Goal: Transaction & Acquisition: Purchase product/service

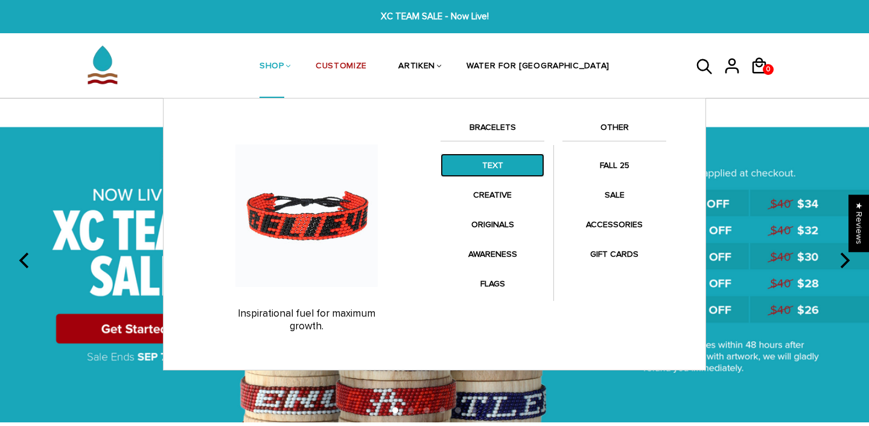
click at [500, 170] on link "TEXT" at bounding box center [493, 165] width 104 height 24
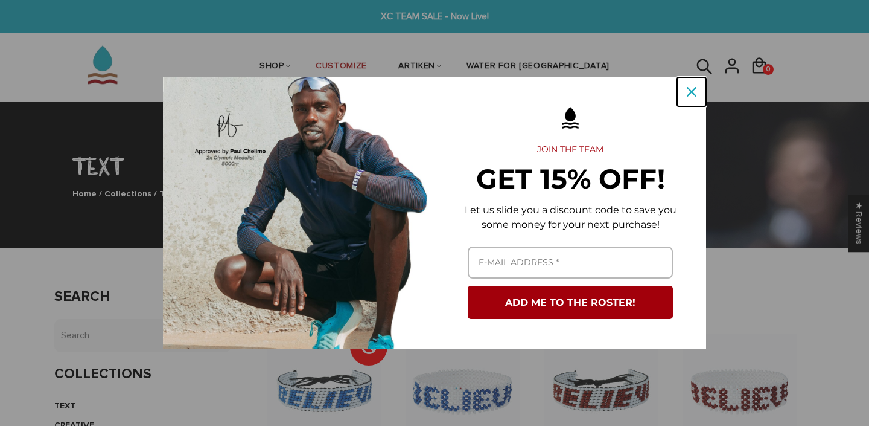
click at [692, 98] on div "Close" at bounding box center [691, 91] width 19 height 19
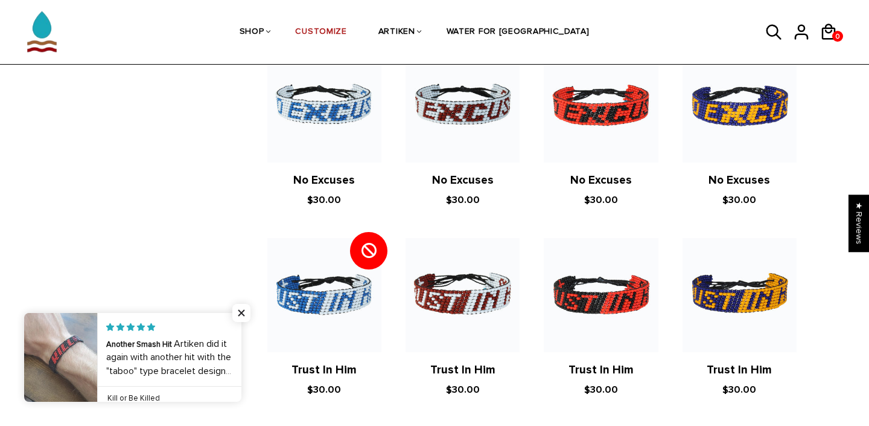
scroll to position [336, 0]
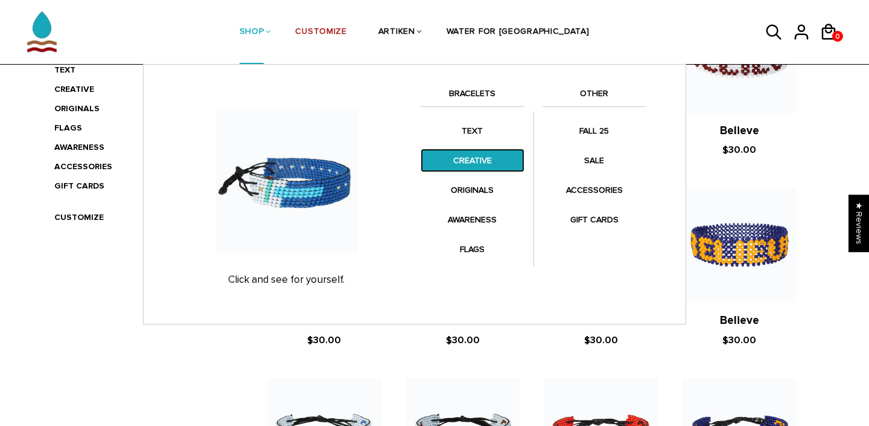
click at [458, 154] on link "CREATIVE" at bounding box center [473, 161] width 104 height 24
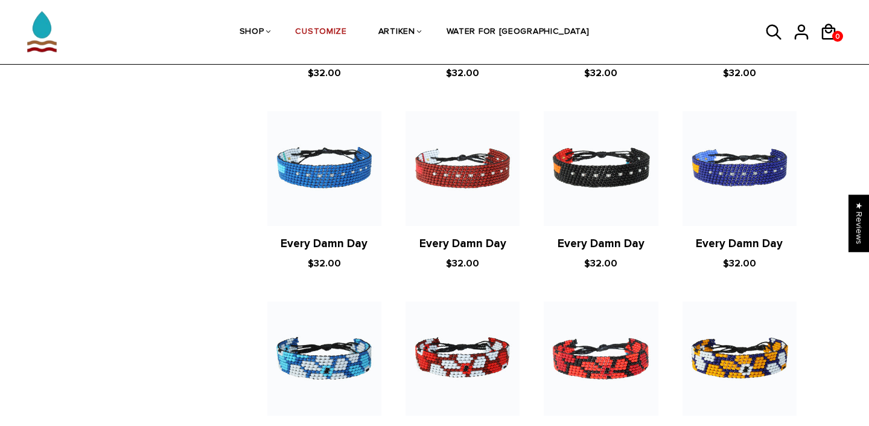
scroll to position [828, 0]
